Goal: Information Seeking & Learning: Learn about a topic

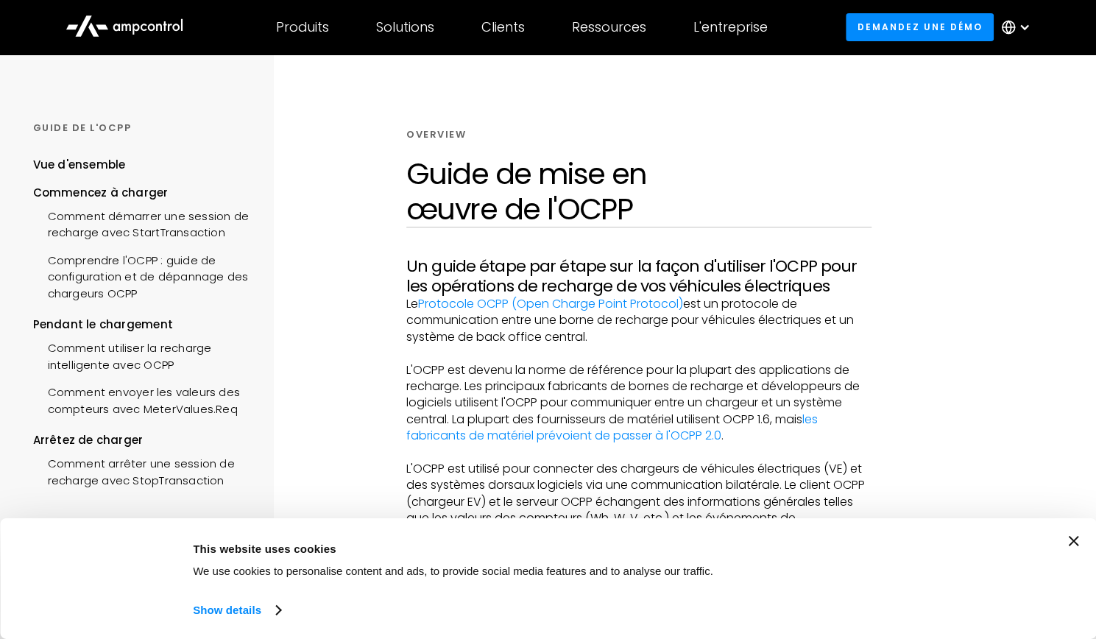
click at [963, 261] on div at bounding box center [1022, 409] width 147 height 711
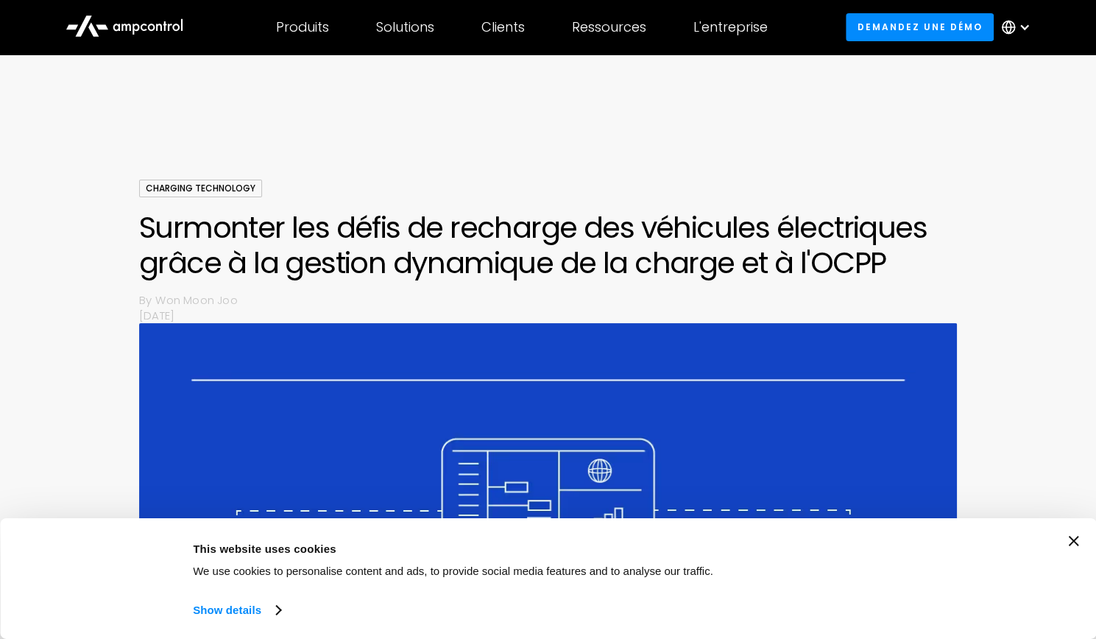
click at [1078, 553] on div "Consent Details [#IABV2SETTINGS#] About This website uses cookies We use cookie…" at bounding box center [548, 578] width 1060 height 85
click at [1039, 274] on div "Charging Technology Surmonter les défis de recharge des véhicules électriques g…" at bounding box center [548, 527] width 1096 height 695
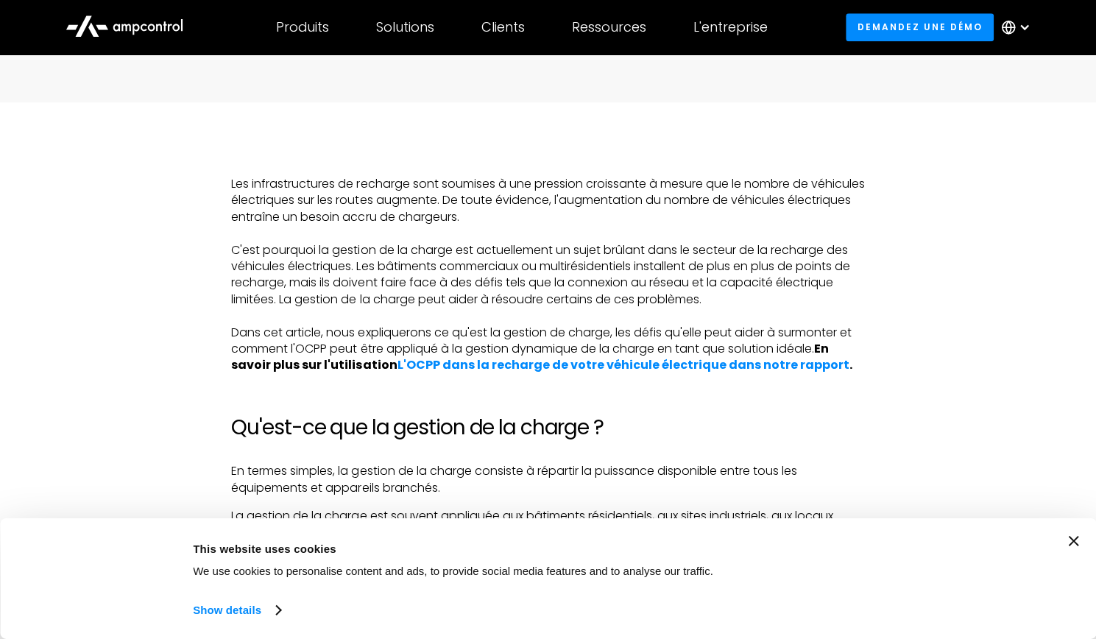
scroll to position [3429, 0]
